Goal: Information Seeking & Learning: Learn about a topic

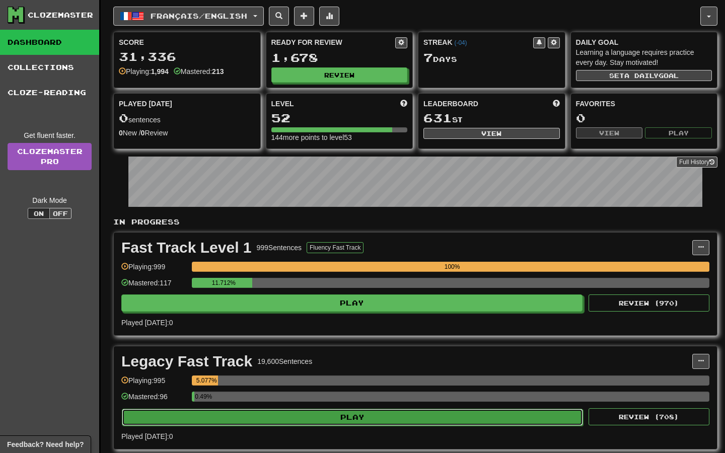
click at [319, 423] on button "Play" at bounding box center [352, 417] width 461 height 17
select select "**"
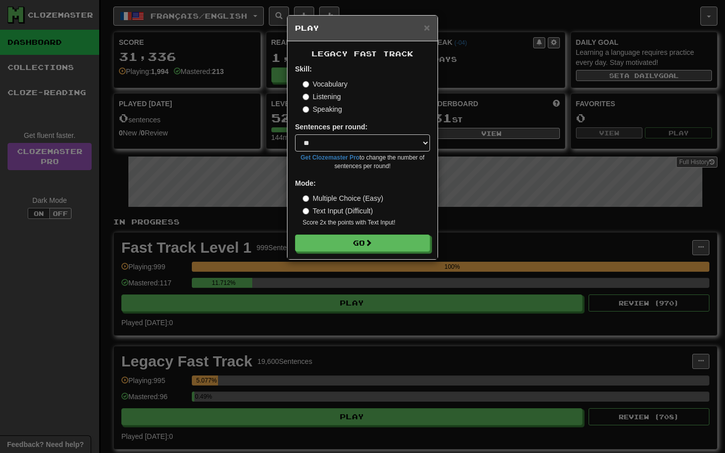
click at [344, 253] on div "Legacy Fast Track Skill: Vocabulary Listening Speaking Sentences per round: * *…" at bounding box center [362, 150] width 150 height 218
click at [344, 247] on button "Go" at bounding box center [362, 243] width 135 height 17
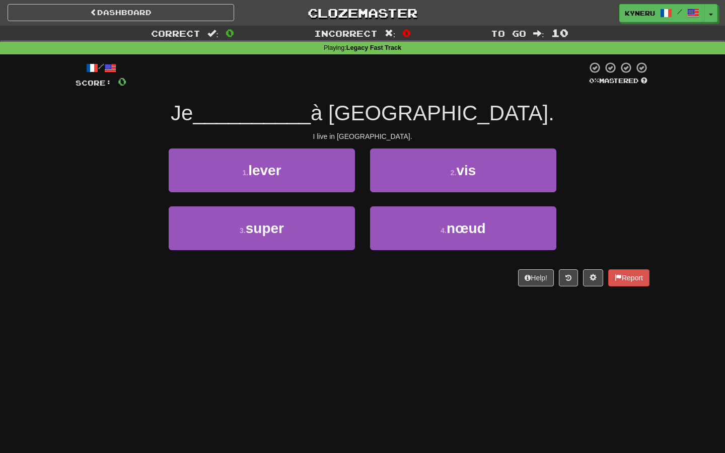
click at [655, 106] on div "/ Score: 0 0 % Mastered Je __________ à [GEOGRAPHIC_DATA]. I live in [GEOGRAPHI…" at bounding box center [362, 177] width 589 height 246
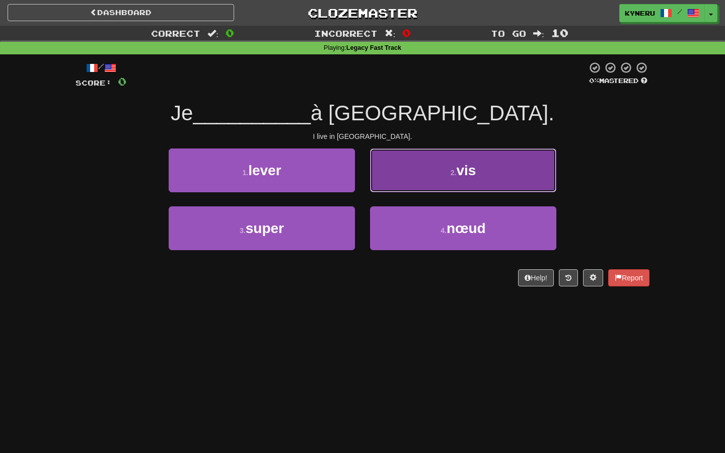
click at [506, 173] on button "2 . vis" at bounding box center [463, 170] width 186 height 44
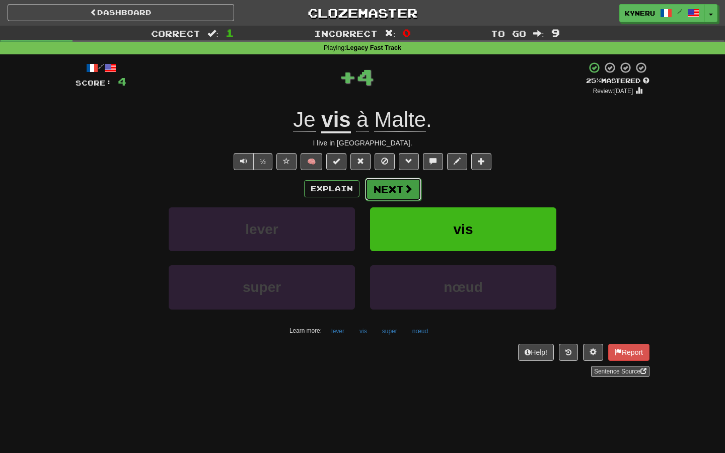
click at [393, 186] on button "Next" at bounding box center [393, 189] width 56 height 23
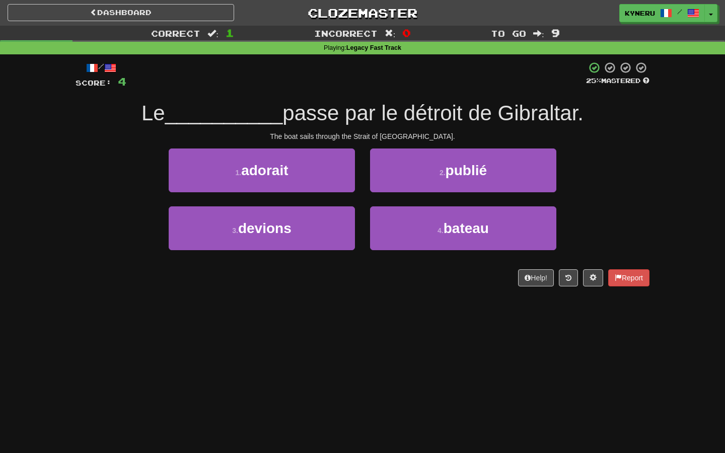
drag, startPoint x: 327, startPoint y: 359, endPoint x: 346, endPoint y: 358, distance: 19.2
click at [326, 359] on div "Dashboard Clozemaster Kyneru / Toggle Dropdown Dashboard Leaderboard Activity F…" at bounding box center [362, 226] width 725 height 453
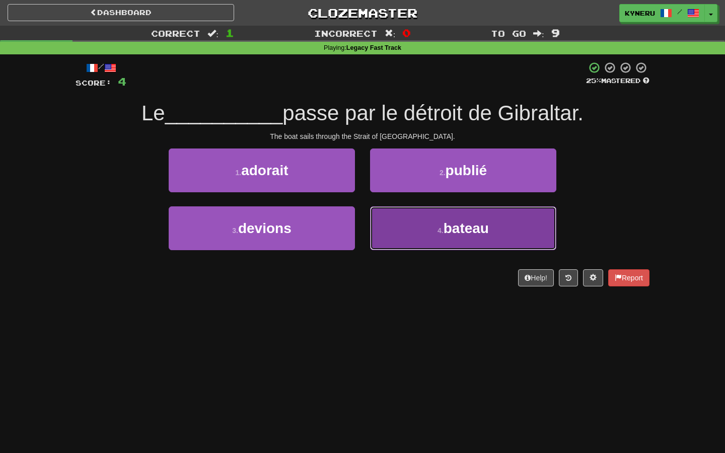
click at [440, 232] on small "4 ." at bounding box center [440, 230] width 6 height 8
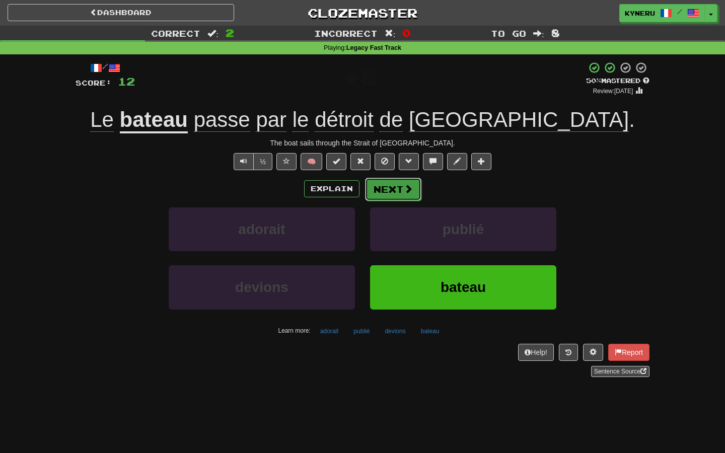
click at [384, 198] on button "Next" at bounding box center [393, 189] width 56 height 23
